Goal: Find specific page/section: Find specific page/section

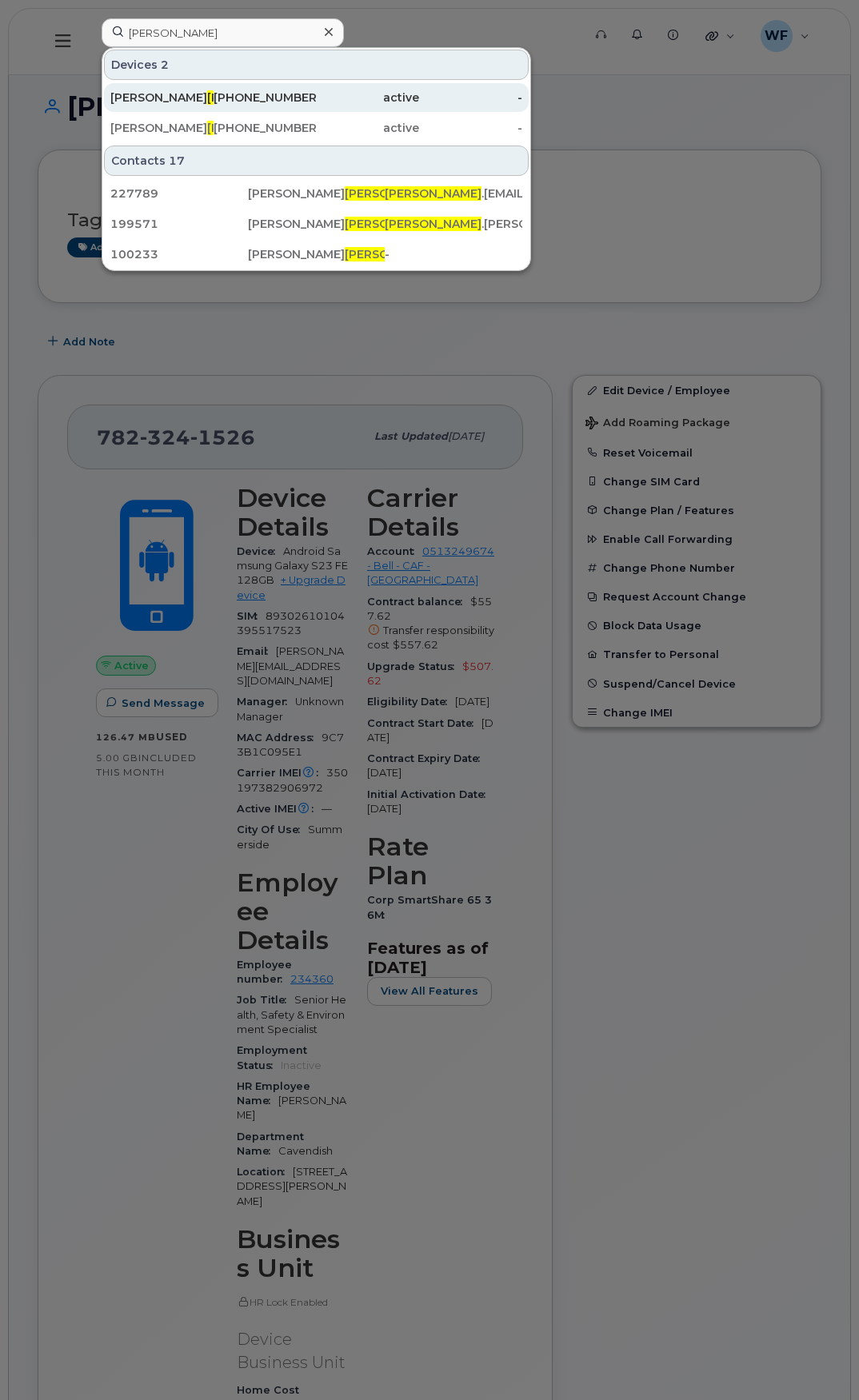
type input "[PERSON_NAME]"
click at [207, 96] on span "[PERSON_NAME]" at bounding box center [255, 98] width 96 height 15
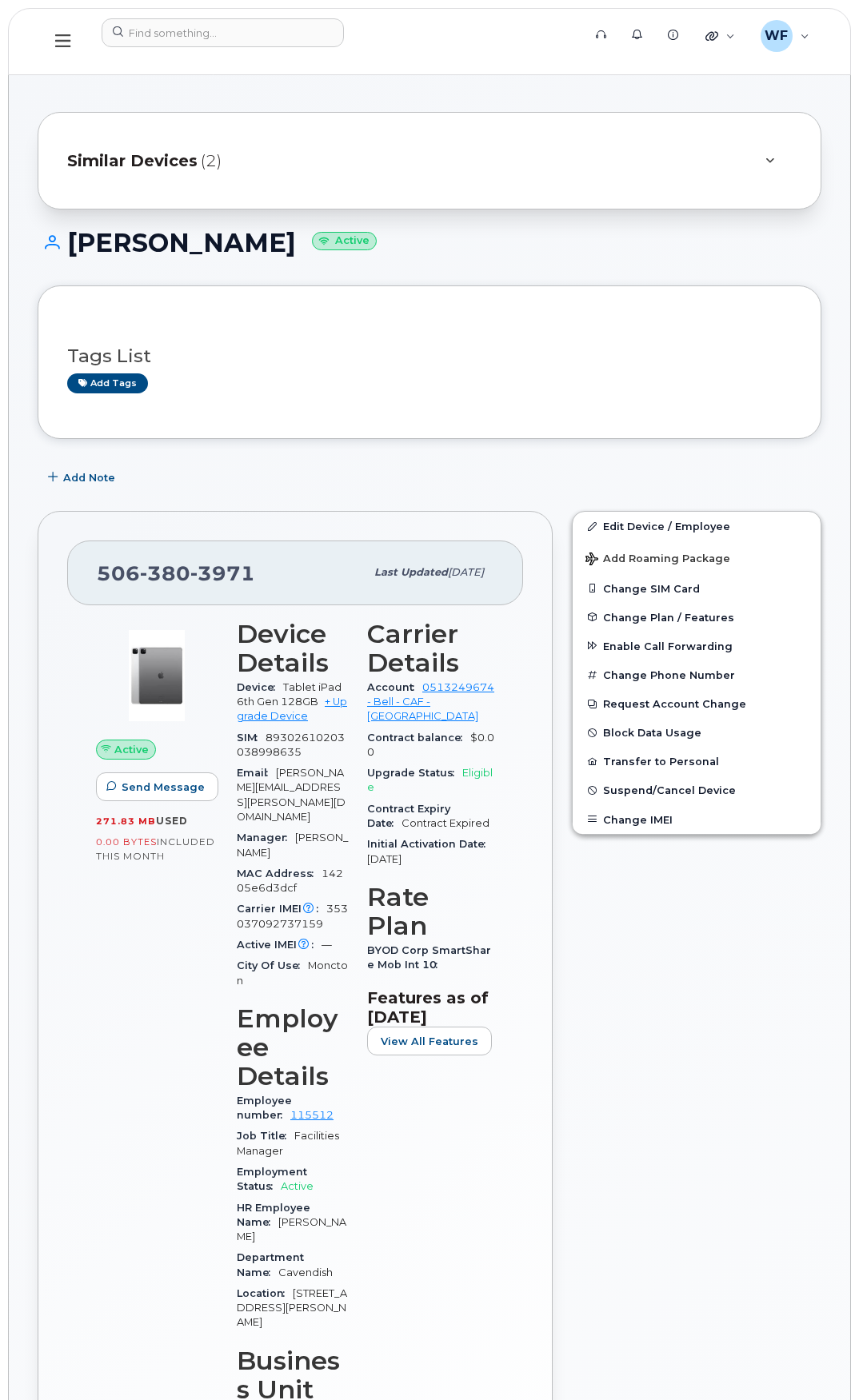
click at [168, 168] on span "Similar Devices" at bounding box center [132, 161] width 130 height 23
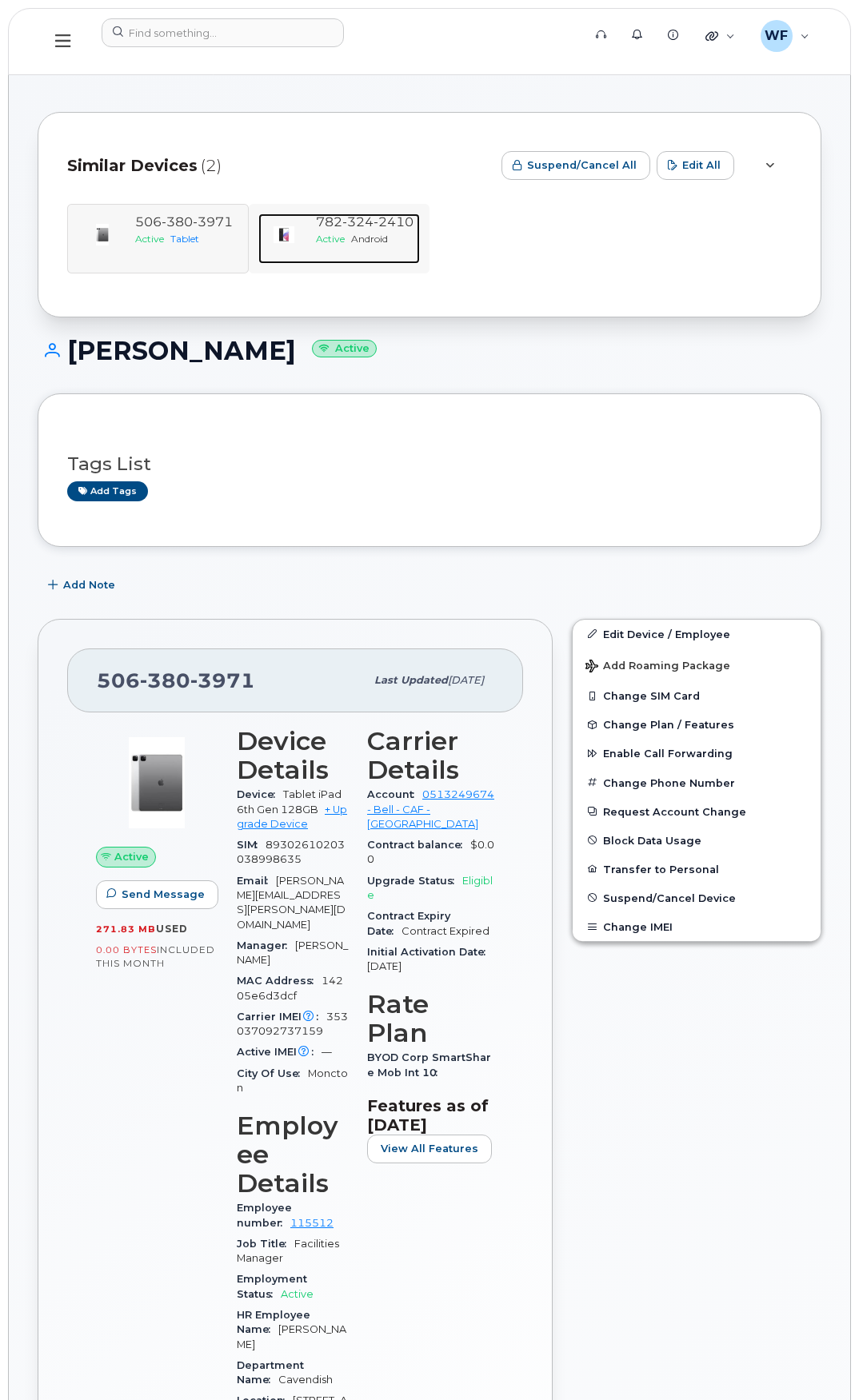
click at [363, 252] on div "782 324 2410 Active Android" at bounding box center [364, 239] width 110 height 50
